Goal: Information Seeking & Learning: Learn about a topic

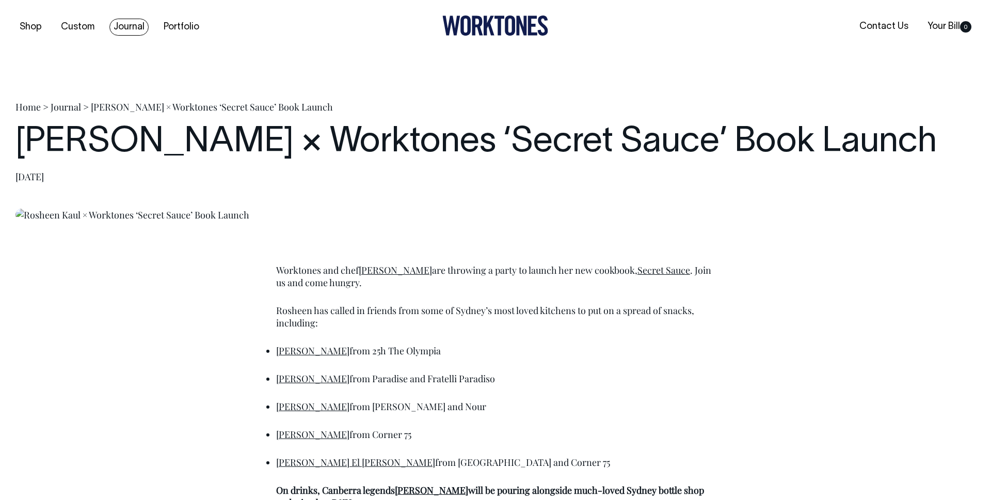
click at [130, 26] on link "Journal" at bounding box center [128, 27] width 39 height 17
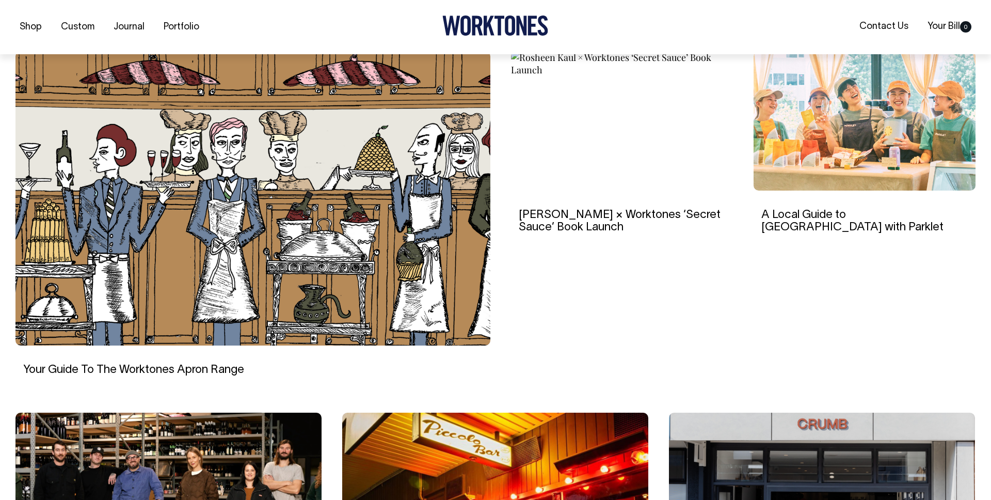
scroll to position [312, 0]
click at [610, 132] on img at bounding box center [622, 120] width 222 height 139
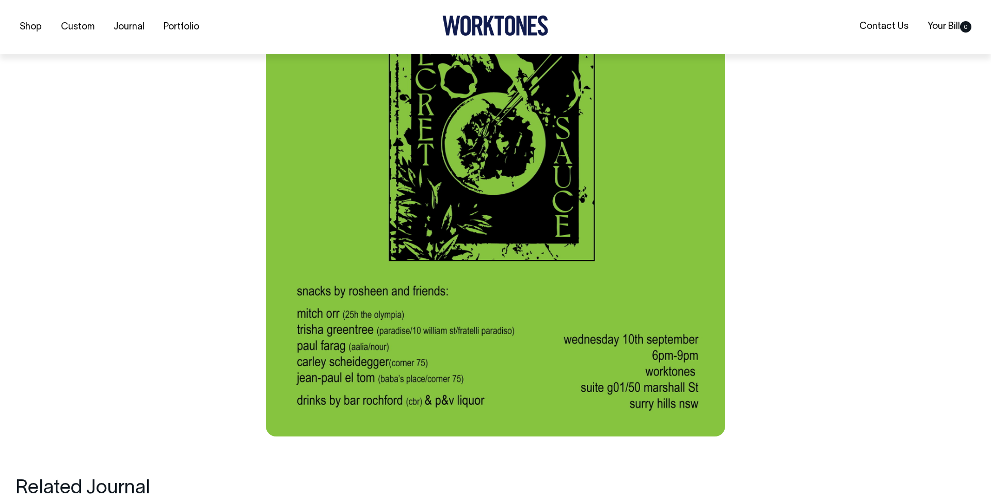
scroll to position [902, 0]
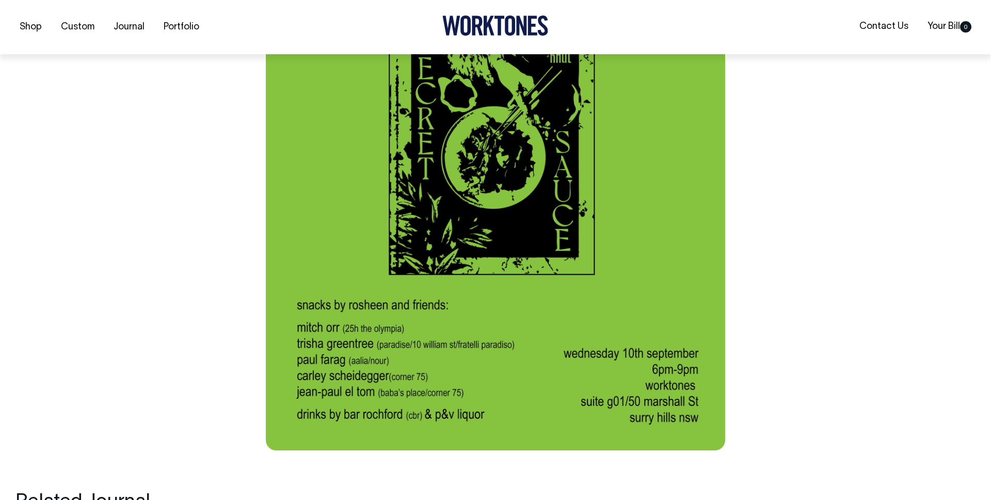
scroll to position [888, 0]
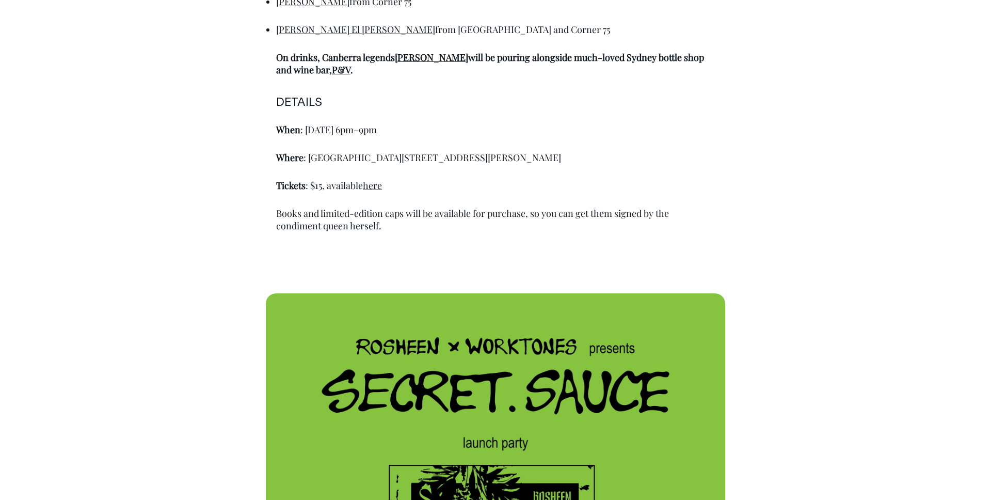
click at [648, 157] on p "Where : Worktones, Suite G01 / 50 Marshall St, Surry Hills NSW" at bounding box center [495, 157] width 439 height 12
click at [416, 102] on h6 "DETAILS" at bounding box center [495, 103] width 439 height 12
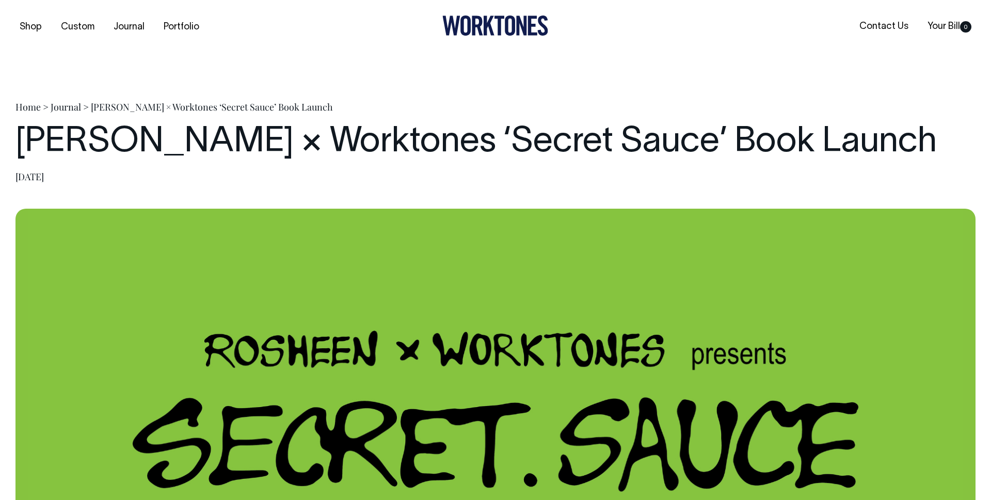
click at [215, 147] on h1 "[PERSON_NAME] × Worktones ‘Secret Sauce’ Book Launch" at bounding box center [495, 142] width 960 height 39
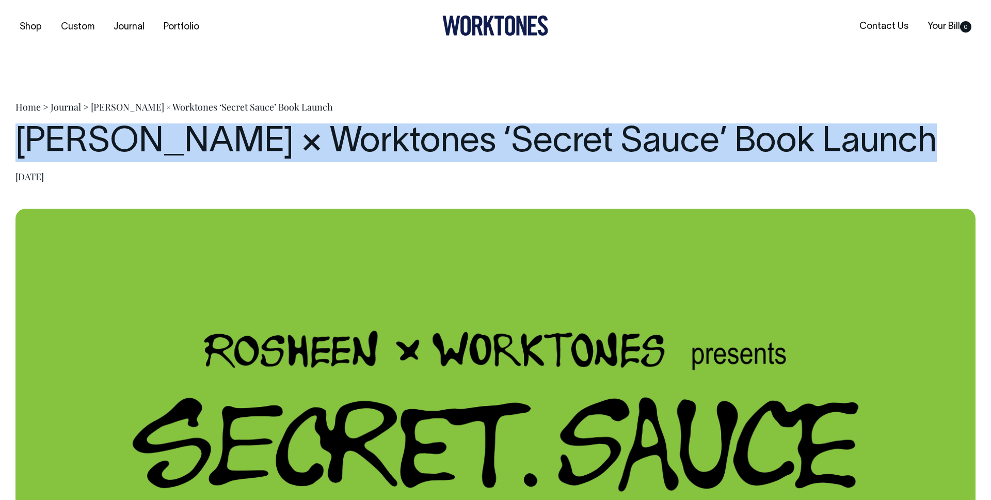
click at [215, 147] on h1 "[PERSON_NAME] × Worktones ‘Secret Sauce’ Book Launch" at bounding box center [495, 142] width 960 height 39
copy h1 "[PERSON_NAME] × Worktones ‘Secret Sauce’ Book Launch"
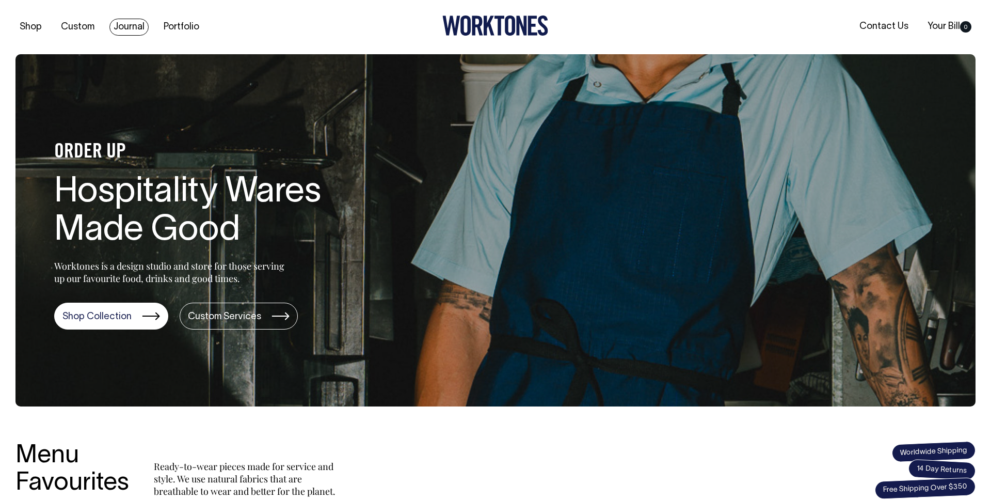
click at [136, 25] on link "Journal" at bounding box center [128, 27] width 39 height 17
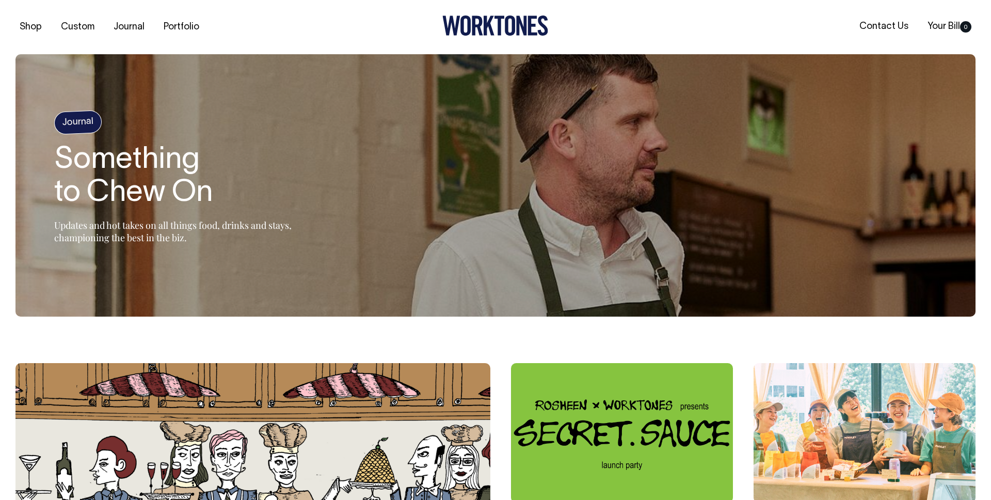
click at [663, 411] on img at bounding box center [622, 432] width 222 height 139
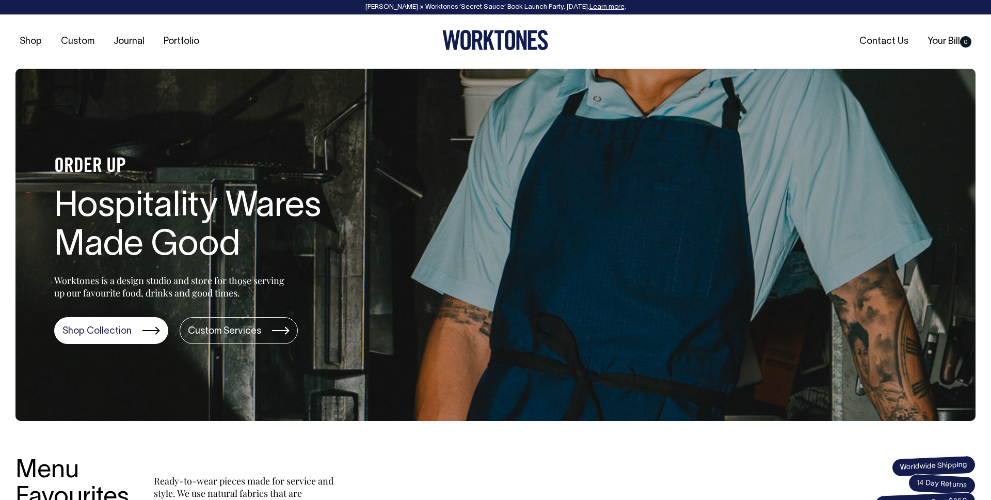
click at [613, 9] on link "Learn more" at bounding box center [607, 7] width 35 height 6
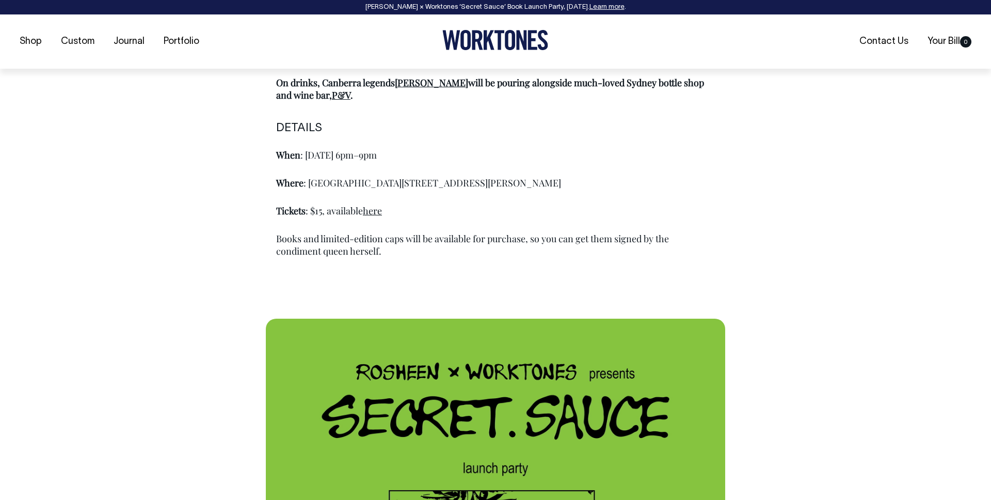
scroll to position [878, 0]
click at [372, 213] on link "here" at bounding box center [372, 210] width 19 height 12
